Goal: Information Seeking & Learning: Learn about a topic

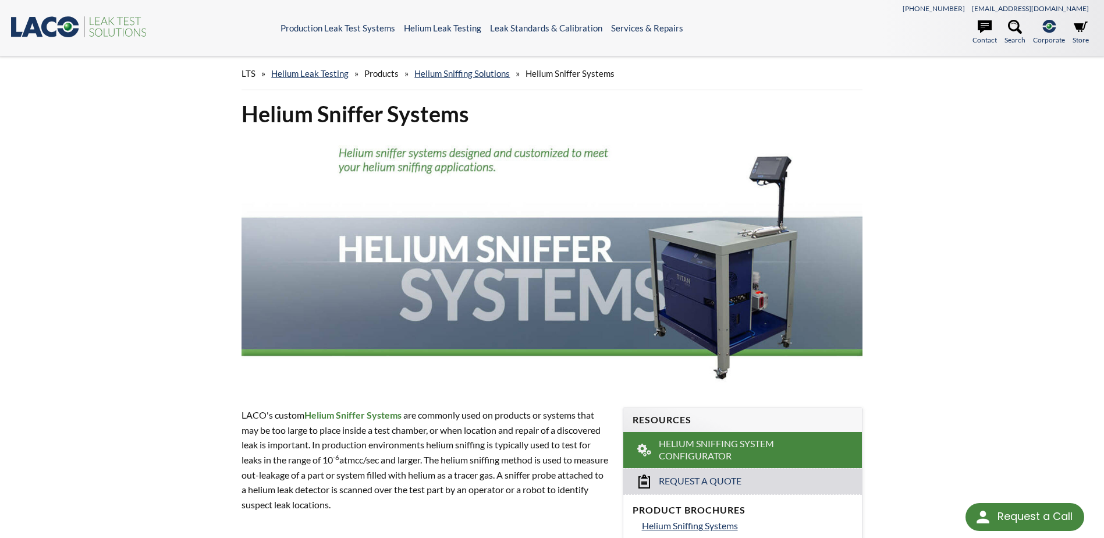
drag, startPoint x: 56, startPoint y: 11, endPoint x: 63, endPoint y: 31, distance: 21.7
click at [56, 11] on header ".st0{fill:#193661;} .st1{fill:url(#SVGID_1_);} .st2{fill:#46883F;} .st3{fill:no…" at bounding box center [552, 28] width 1104 height 56
click at [63, 31] on icon at bounding box center [69, 26] width 22 height 21
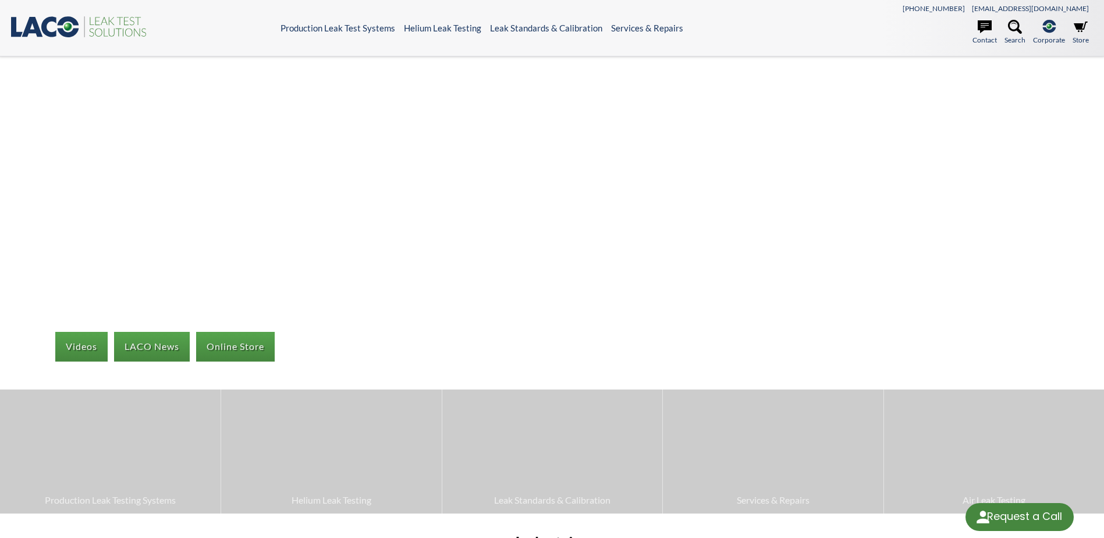
select select "Language Translate Widget"
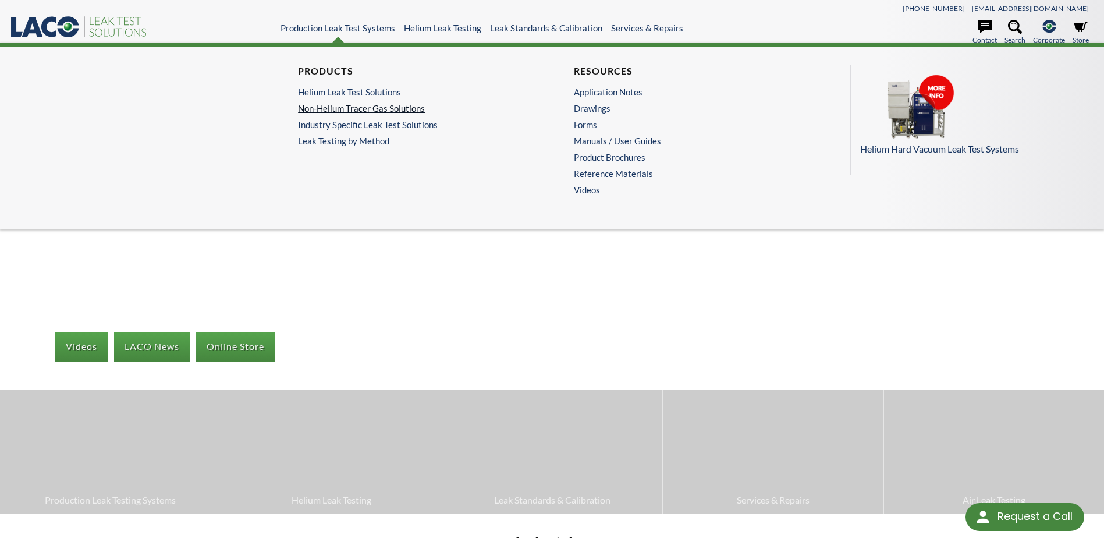
click at [346, 109] on link "Non-Helium Tracer Gas Solutions" at bounding box center [411, 108] width 226 height 10
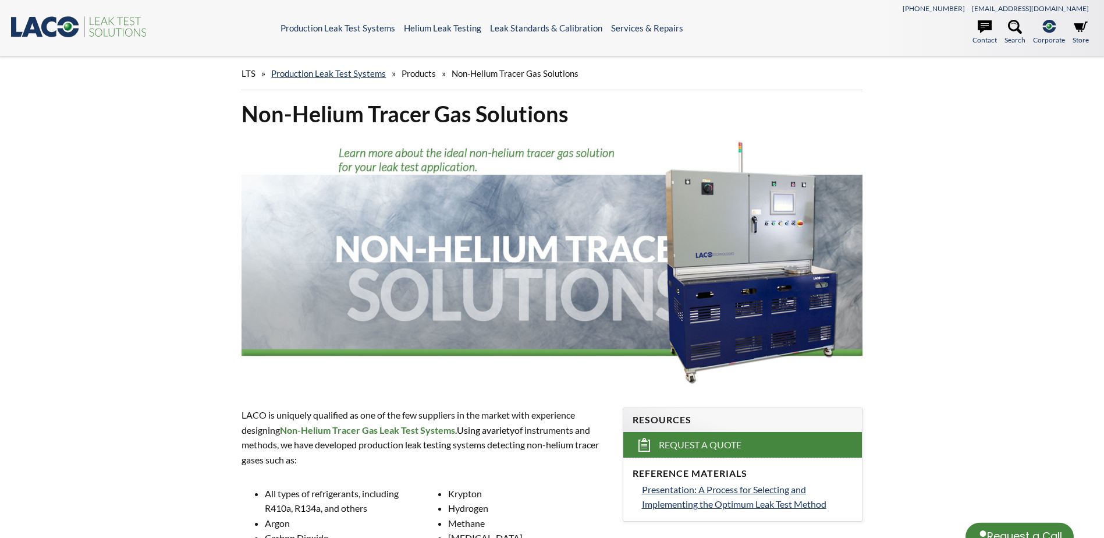
select select "Language Translate Widget"
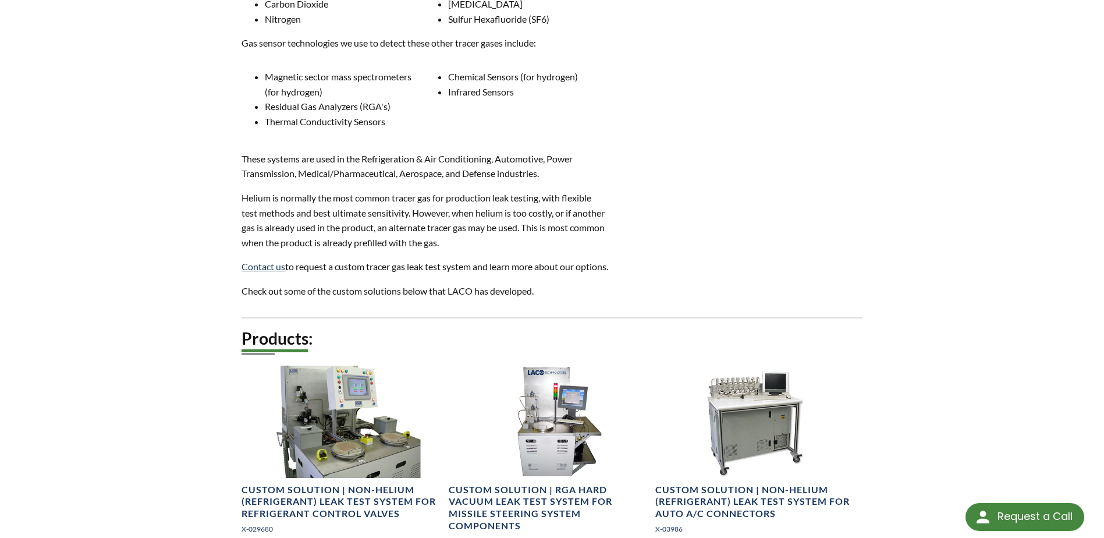
scroll to position [407, 0]
